Goal: Task Accomplishment & Management: Use online tool/utility

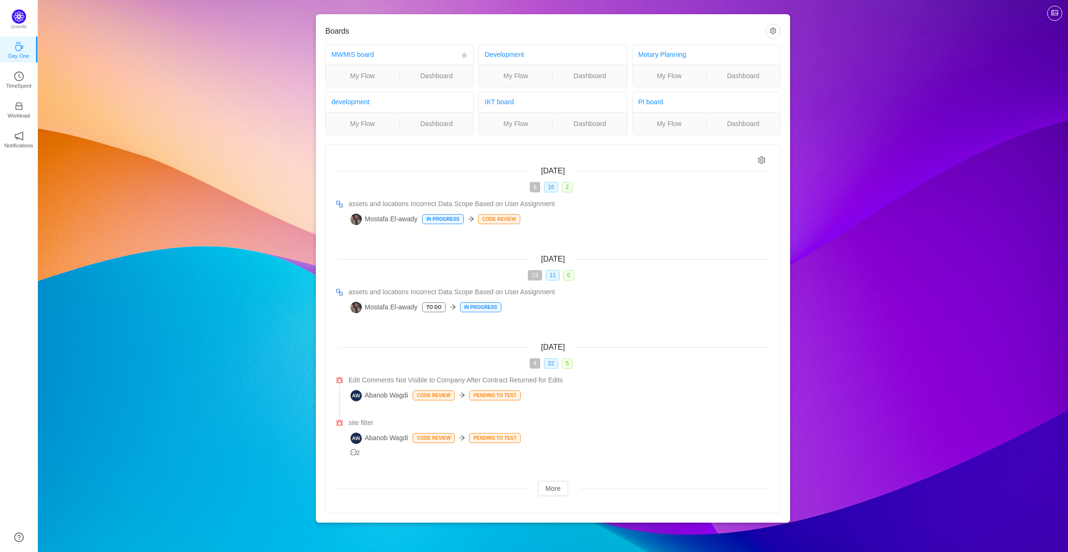
click at [370, 69] on ul "My Flow Dashboard" at bounding box center [399, 75] width 147 height 22
click at [370, 72] on link "My Flow" at bounding box center [362, 76] width 73 height 10
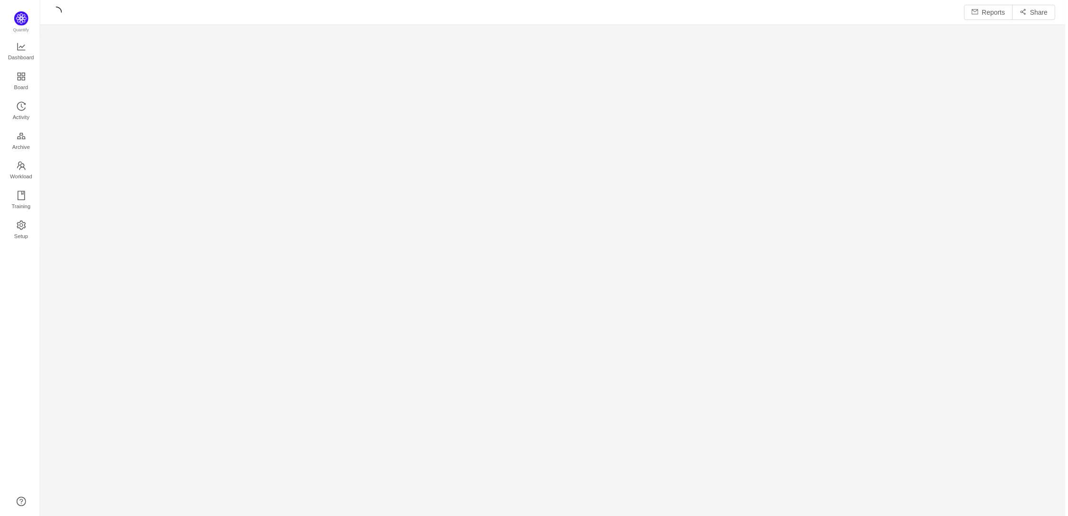
scroll to position [499, 1001]
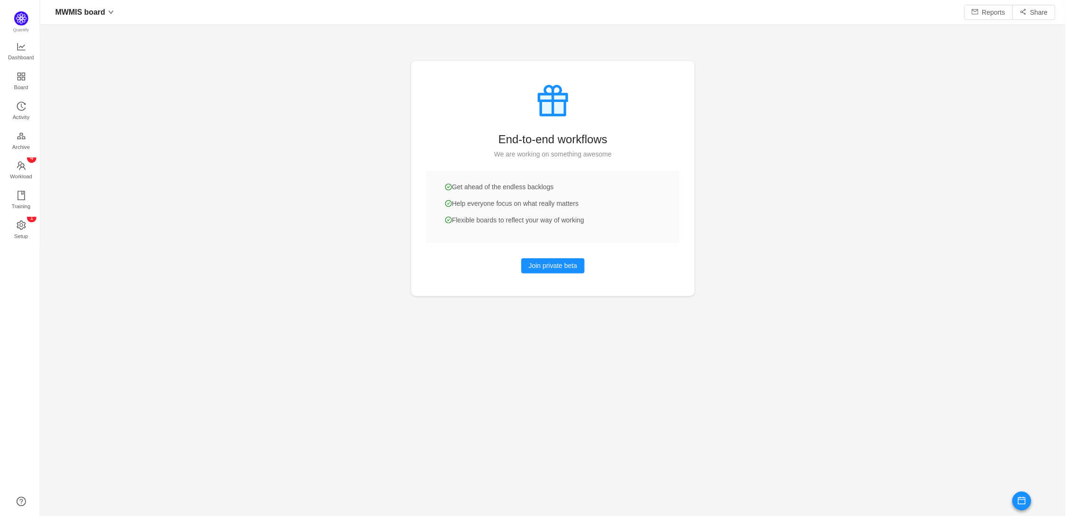
scroll to position [14, 14]
click at [11, 117] on span "Activity" at bounding box center [18, 117] width 17 height 19
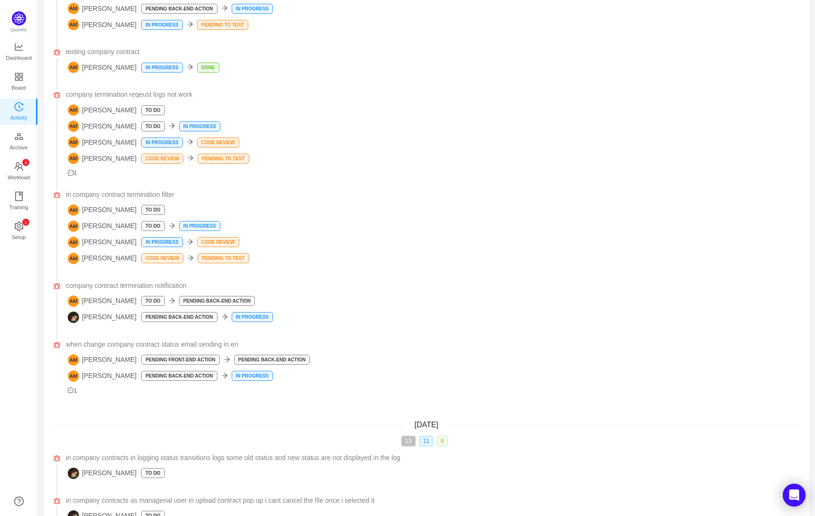
scroll to position [496, 749]
click at [19, 173] on span "Workload" at bounding box center [19, 177] width 22 height 19
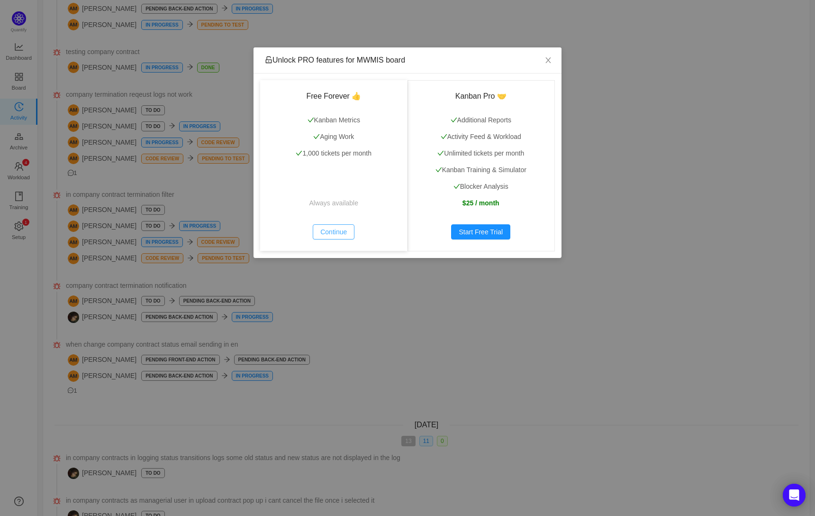
click at [349, 236] on button "Continue" at bounding box center [334, 231] width 42 height 15
